Goal: Transaction & Acquisition: Purchase product/service

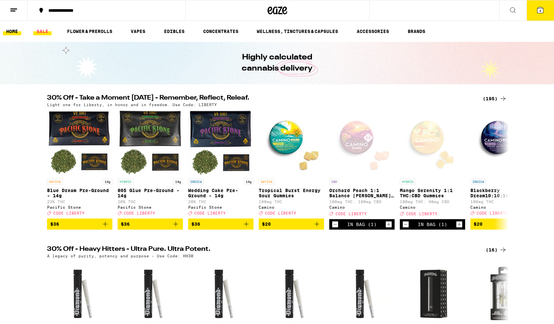
click at [42, 33] on link "SALE" at bounding box center [42, 31] width 18 height 8
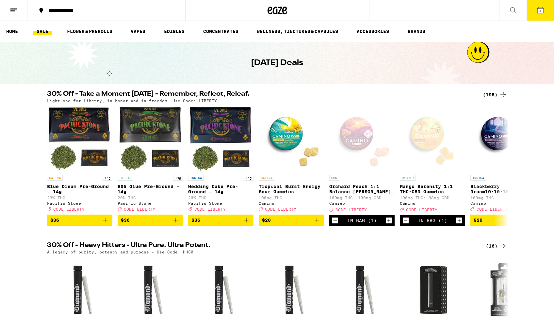
click at [488, 96] on div "(195)" at bounding box center [494, 95] width 24 height 8
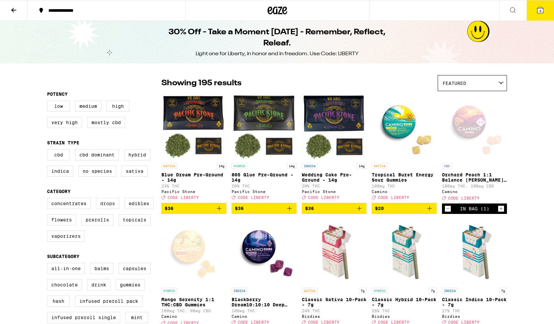
click at [111, 209] on label "Drops" at bounding box center [107, 203] width 23 height 11
click at [49, 199] on input "Drops" at bounding box center [48, 199] width 0 height 0
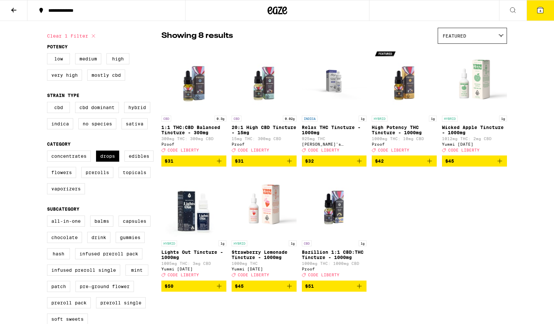
scroll to position [48, 0]
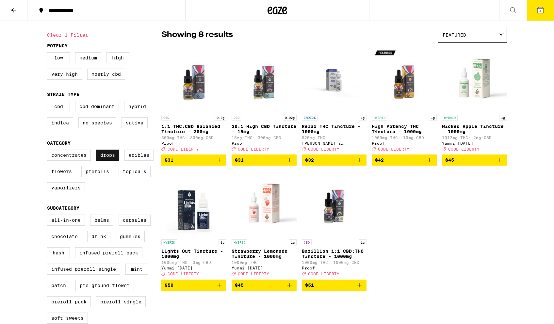
click at [109, 157] on label "Drops" at bounding box center [107, 154] width 23 height 11
click at [49, 151] on input "Drops" at bounding box center [48, 150] width 0 height 0
checkbox input "false"
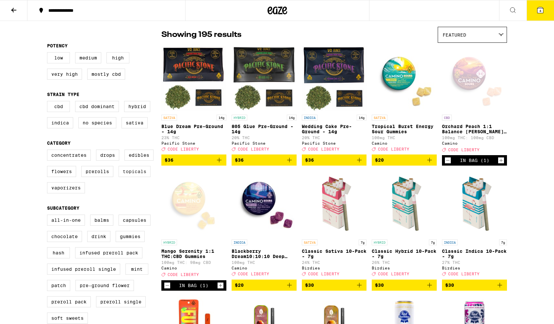
click at [136, 175] on label "Topicals" at bounding box center [134, 171] width 32 height 11
click at [49, 151] on input "Topicals" at bounding box center [48, 150] width 0 height 0
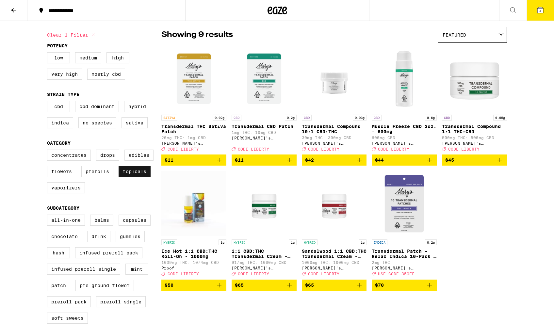
click at [136, 175] on label "Topicals" at bounding box center [134, 171] width 32 height 11
click at [49, 151] on input "Topicals" at bounding box center [48, 150] width 0 height 0
checkbox input "false"
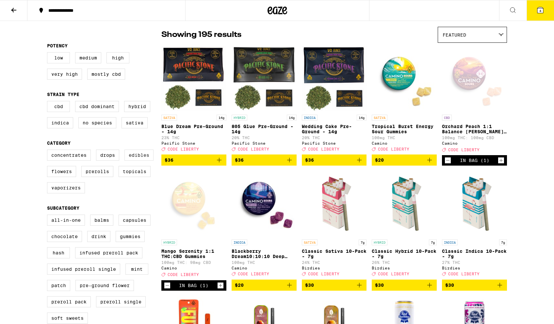
click at [139, 161] on label "Edibles" at bounding box center [138, 154] width 29 height 11
click at [49, 151] on input "Edibles" at bounding box center [48, 150] width 0 height 0
checkbox input "true"
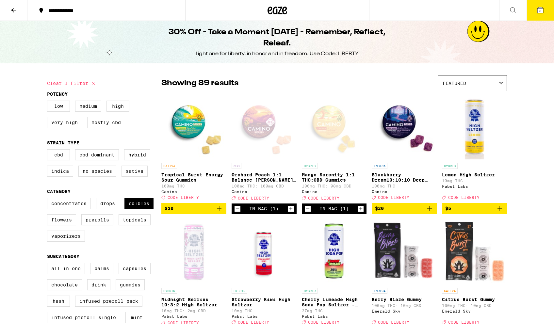
click at [539, 10] on span "8" at bounding box center [540, 11] width 2 height 4
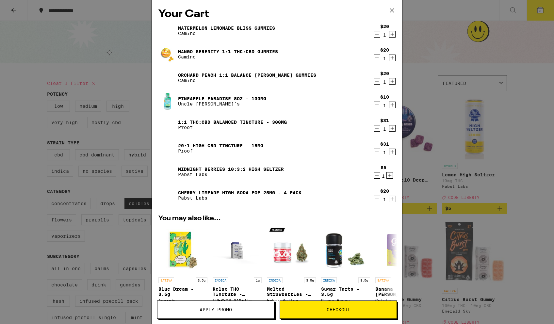
click at [377, 35] on icon "Decrement" at bounding box center [377, 34] width 6 height 8
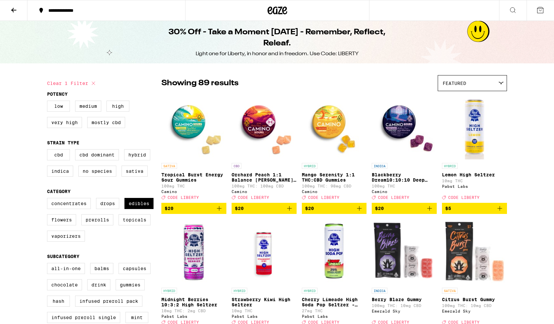
click at [542, 11] on icon at bounding box center [540, 10] width 6 height 6
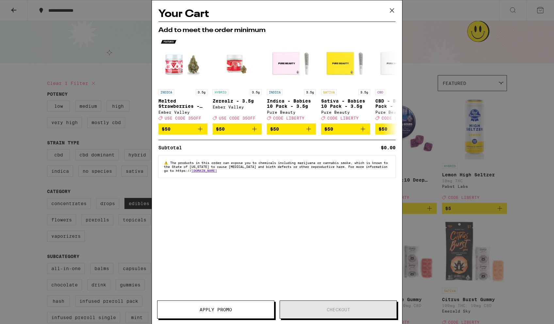
click at [466, 57] on div "Your Cart Add to meet the order minimum INDICA 3.5g Melted Strawberries - 3.5g …" at bounding box center [277, 162] width 554 height 324
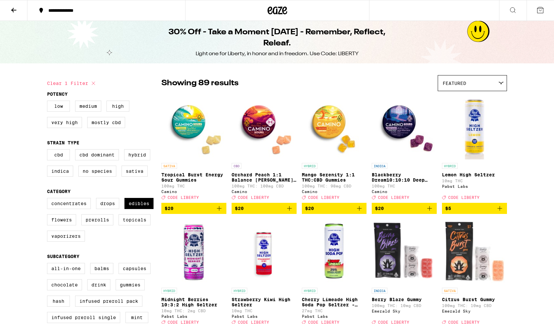
click at [539, 10] on icon at bounding box center [540, 10] width 6 height 6
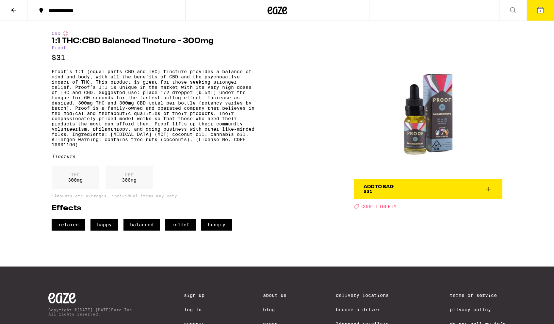
click at [400, 191] on span "Add To Bag $31" at bounding box center [427, 188] width 129 height 9
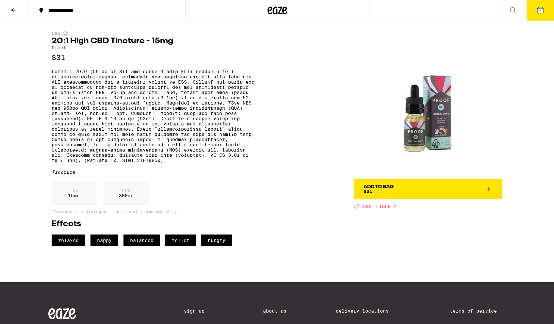
click at [374, 191] on div "Add To Bag $31" at bounding box center [378, 188] width 30 height 9
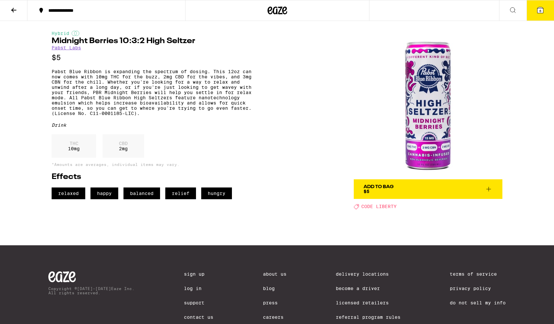
click at [367, 195] on button "Add To Bag $5" at bounding box center [427, 189] width 149 height 20
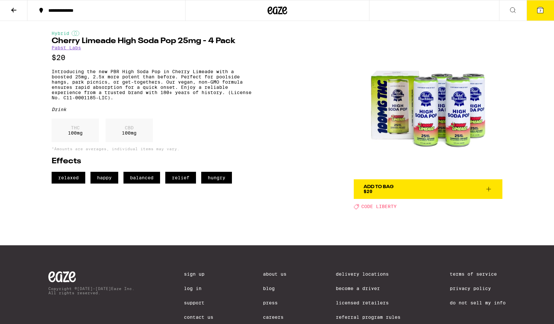
click at [415, 193] on span "Add To Bag $20" at bounding box center [427, 188] width 129 height 9
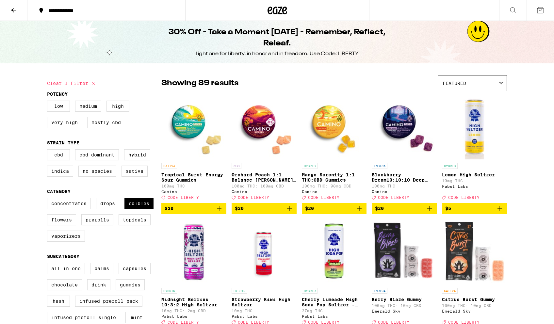
click at [540, 10] on icon at bounding box center [540, 10] width 8 height 8
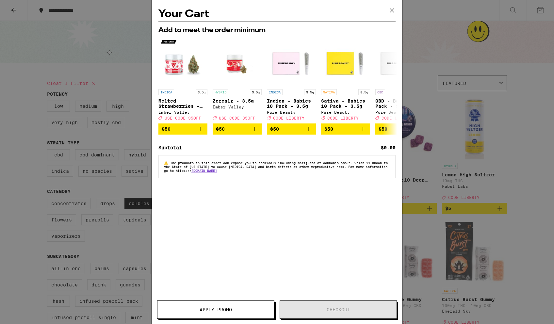
click at [220, 316] on button "Apply Promo" at bounding box center [215, 309] width 117 height 18
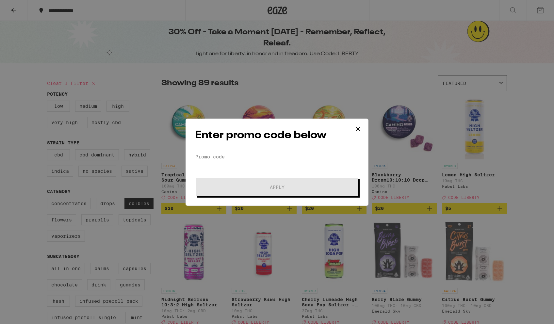
click at [249, 152] on input "Promo Code" at bounding box center [277, 157] width 164 height 10
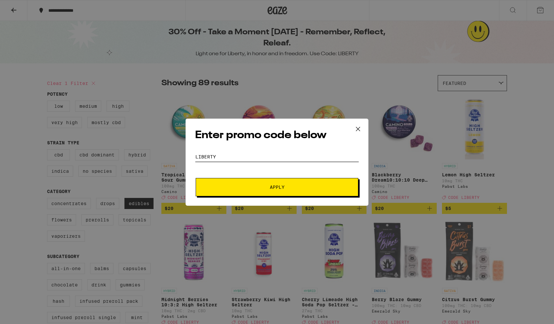
type input "liberty"
click at [291, 185] on span "Apply" at bounding box center [277, 187] width 118 height 5
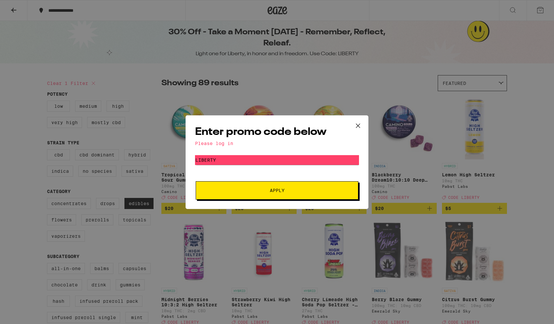
click at [356, 122] on icon at bounding box center [358, 126] width 10 height 10
